Goal: Task Accomplishment & Management: Manage account settings

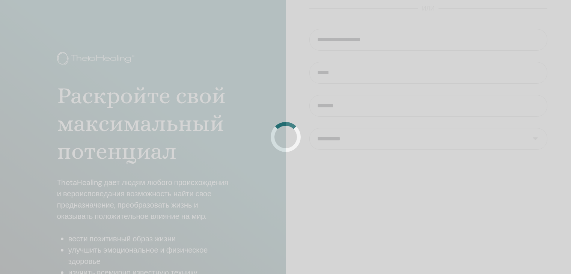
select select "***"
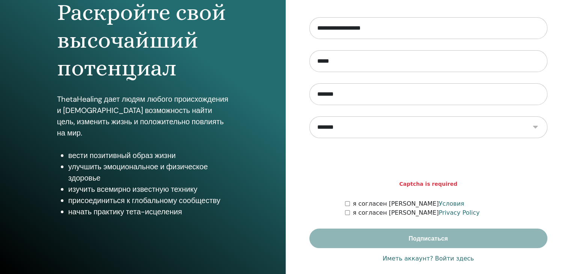
scroll to position [86, 0]
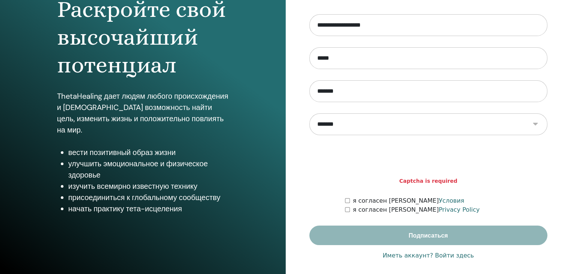
click at [350, 200] on div "я согласен с Условия" at bounding box center [446, 200] width 203 height 9
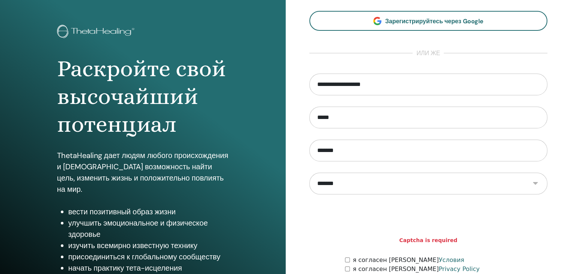
scroll to position [24, 0]
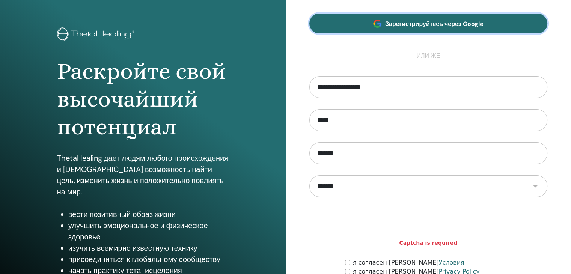
click at [438, 27] on span "Зарегистрируйтесь через Google" at bounding box center [434, 24] width 98 height 8
click at [435, 21] on span "Зарегистрируйтесь через Google" at bounding box center [434, 24] width 98 height 8
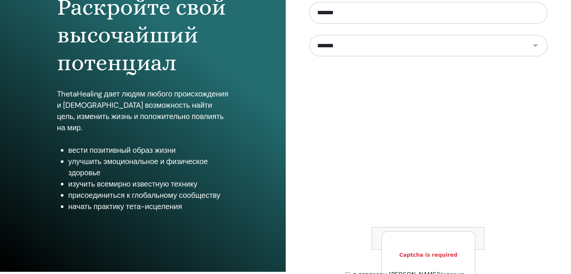
scroll to position [154, 0]
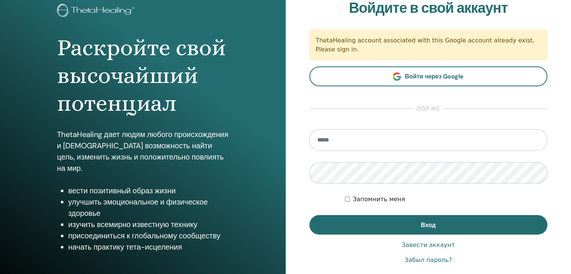
scroll to position [50, 0]
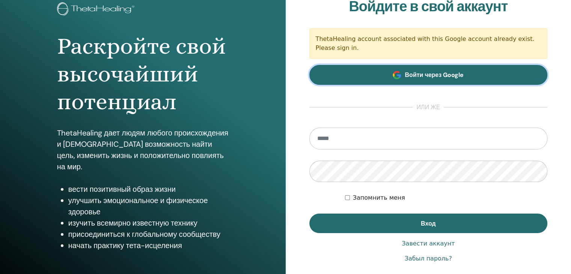
click at [460, 79] on link "Войти через Google" at bounding box center [429, 75] width 239 height 20
click at [415, 77] on span "Войти через Google" at bounding box center [434, 75] width 59 height 8
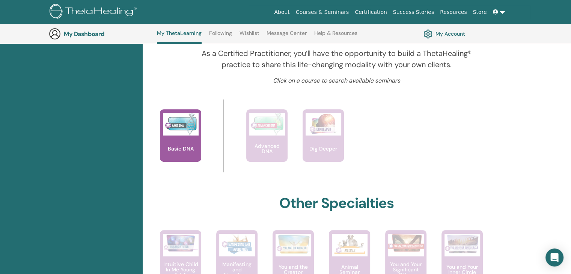
scroll to position [241, 0]
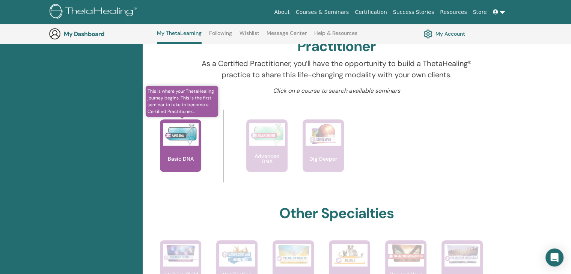
click at [167, 159] on p "Basic DNA" at bounding box center [181, 158] width 32 height 5
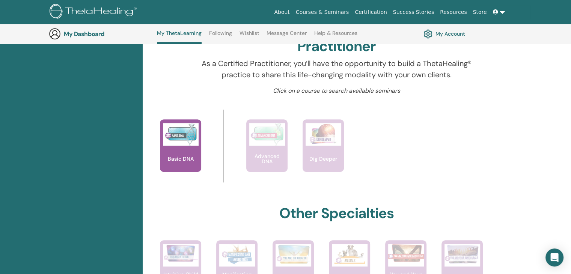
click at [517, 221] on div "Hello, Мария Your journey starts here; welcome to ThetaLearning HQ. Learn the w…" at bounding box center [336, 191] width 379 height 658
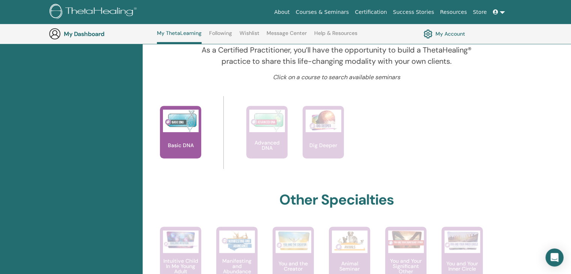
scroll to position [243, 0]
